Goal: Transaction & Acquisition: Obtain resource

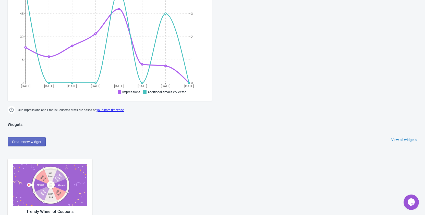
scroll to position [204, 0]
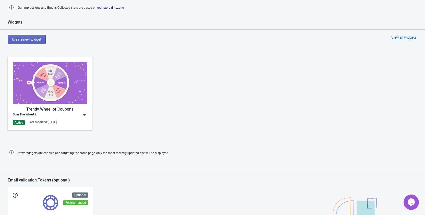
click at [85, 116] on img at bounding box center [84, 114] width 5 height 5
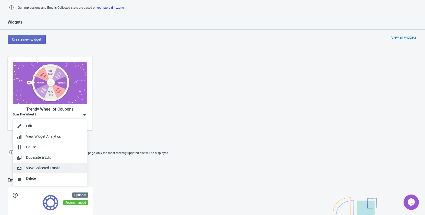
click at [49, 167] on div "View Collected Emails" at bounding box center [54, 167] width 57 height 5
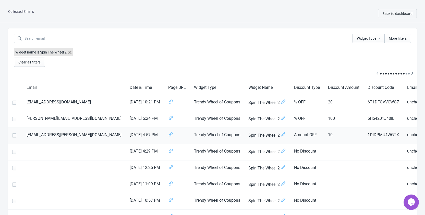
click at [15, 137] on span at bounding box center [14, 135] width 4 height 4
click at [13, 137] on input "checkbox" at bounding box center [12, 137] width 0 height 9
checkbox input "true"
click at [15, 120] on span at bounding box center [14, 119] width 4 height 4
click at [13, 120] on input "checkbox" at bounding box center [12, 121] width 0 height 9
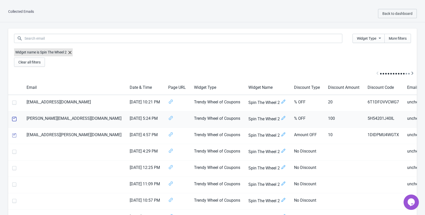
checkbox input "true"
click at [12, 103] on span at bounding box center [14, 102] width 4 height 4
click at [12, 103] on input "checkbox" at bounding box center [12, 104] width 0 height 9
checkbox input "true"
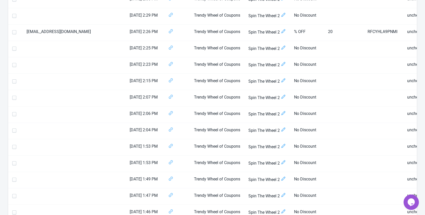
scroll to position [756, 0]
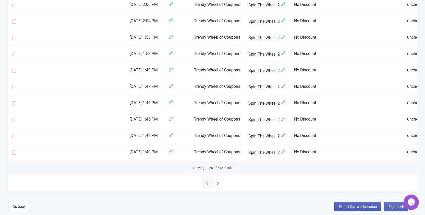
click at [349, 205] on span "Export Current Selection" at bounding box center [358, 206] width 38 height 4
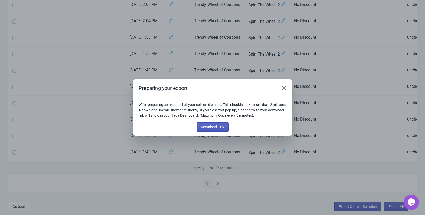
click at [218, 127] on span "Download CSV" at bounding box center [213, 127] width 24 height 4
